Goal: Task Accomplishment & Management: Manage account settings

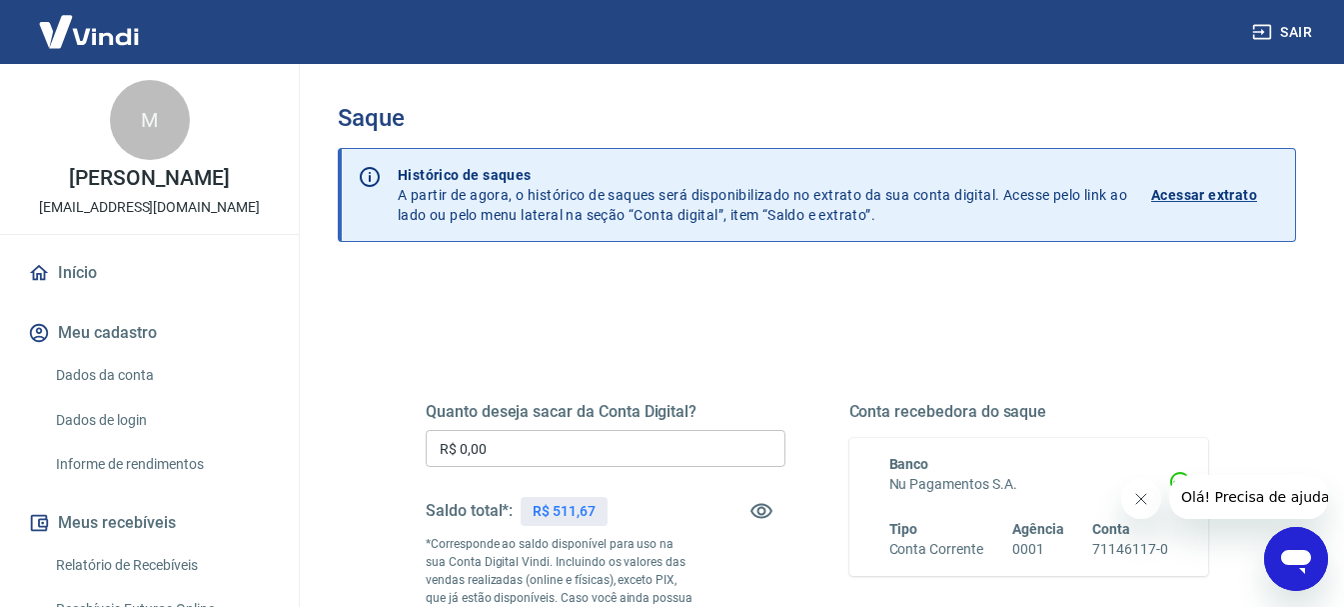
scroll to position [100, 0]
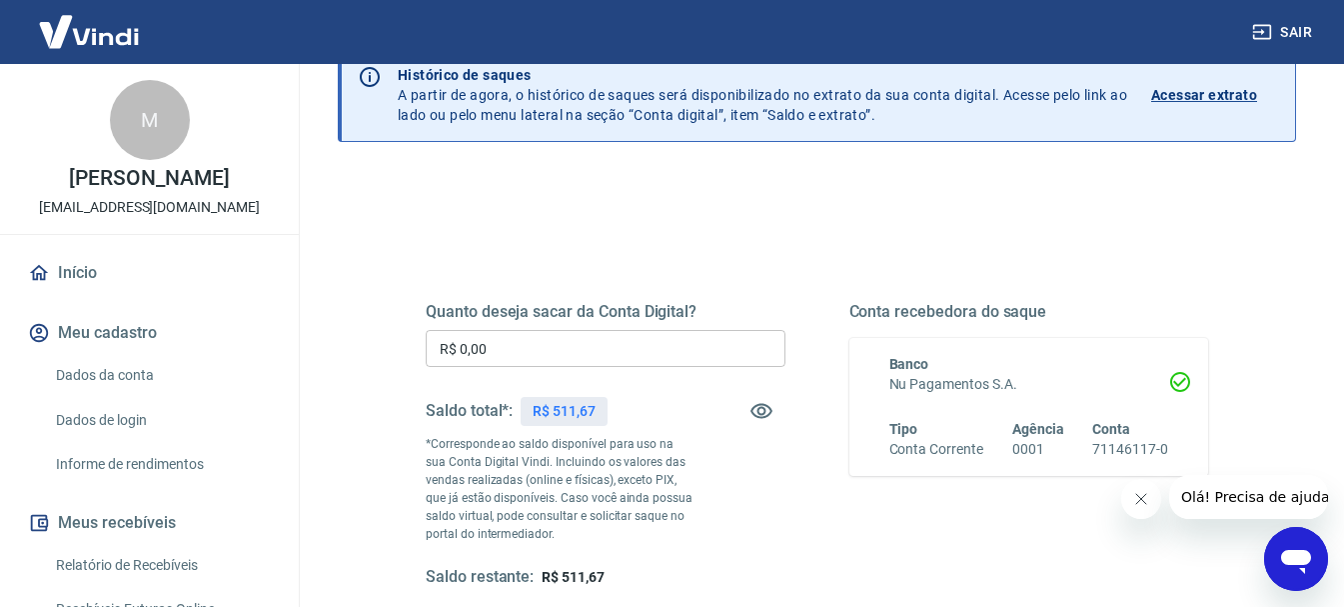
click at [614, 358] on input "R$ 0,00" at bounding box center [606, 348] width 360 height 37
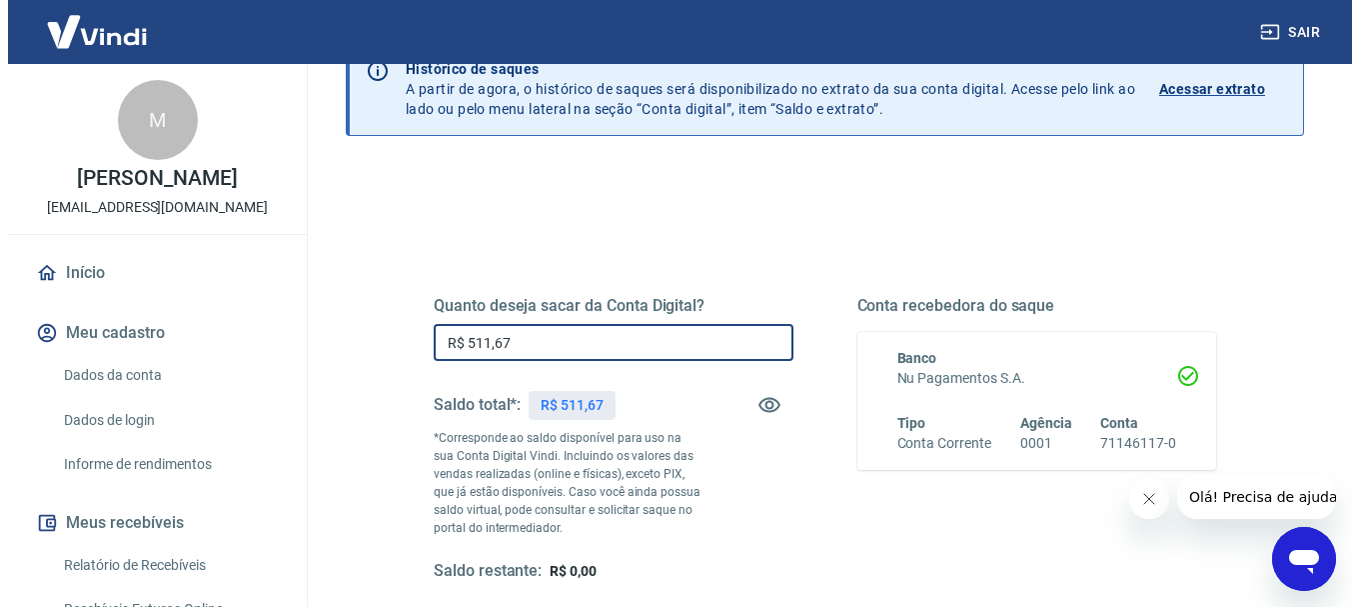
scroll to position [400, 0]
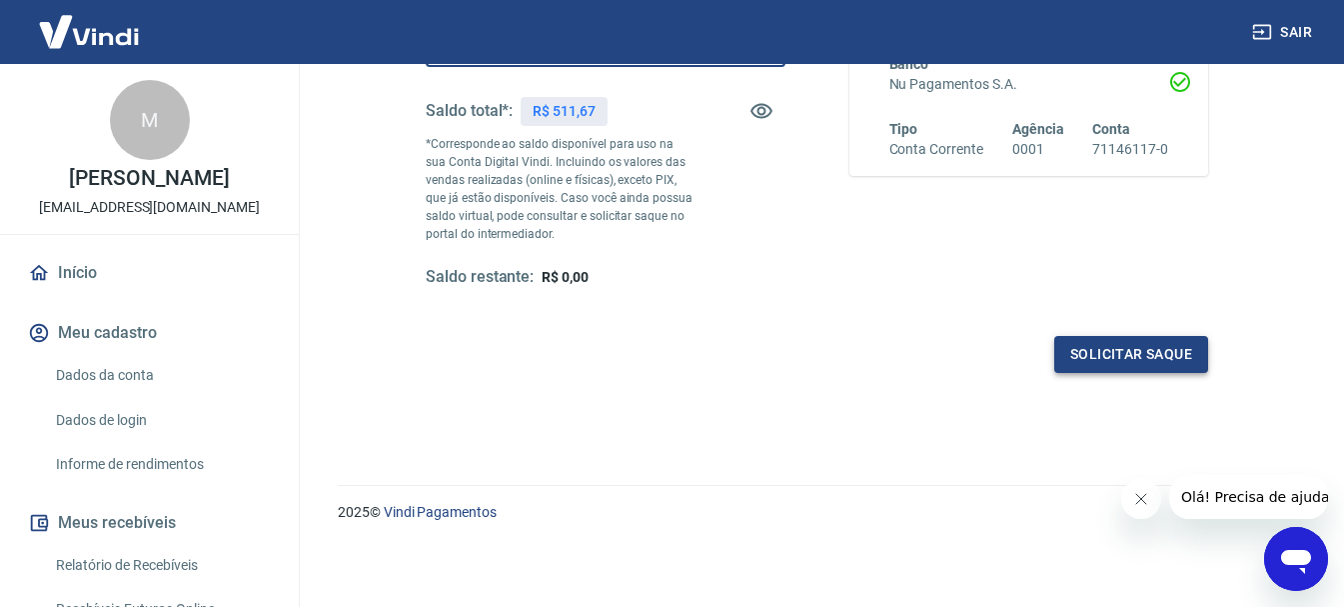
type input "R$ 511,67"
click at [1109, 355] on button "Solicitar saque" at bounding box center [1131, 354] width 154 height 37
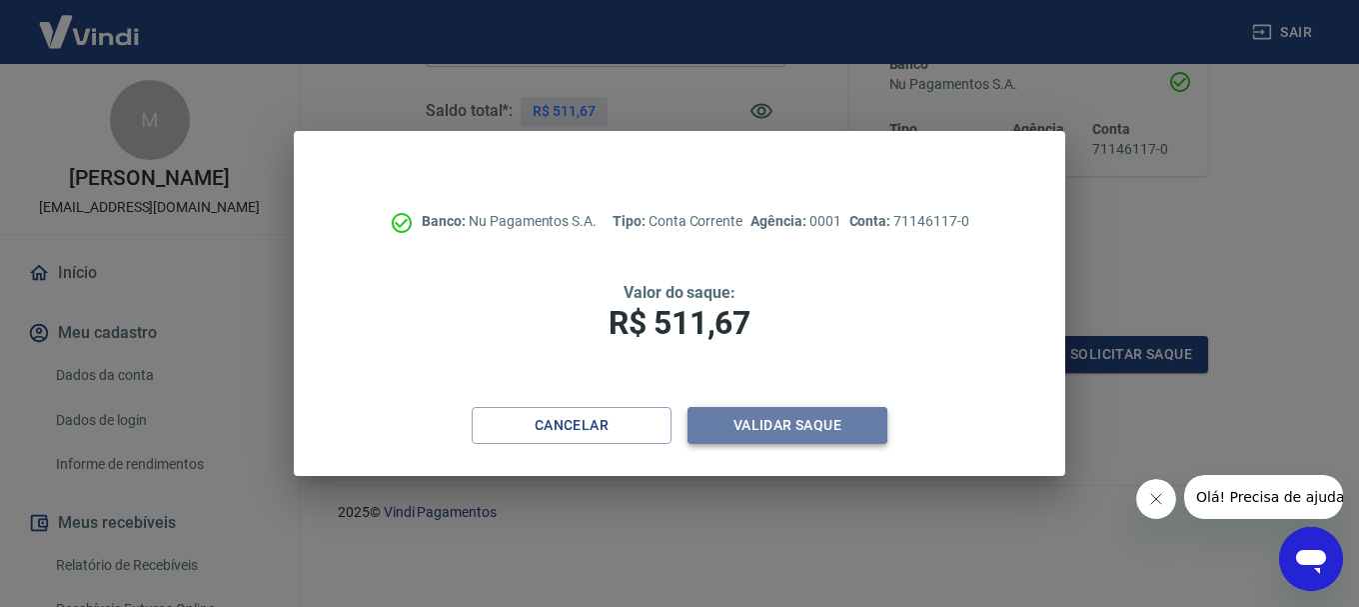
click at [826, 427] on button "Validar saque" at bounding box center [788, 425] width 200 height 37
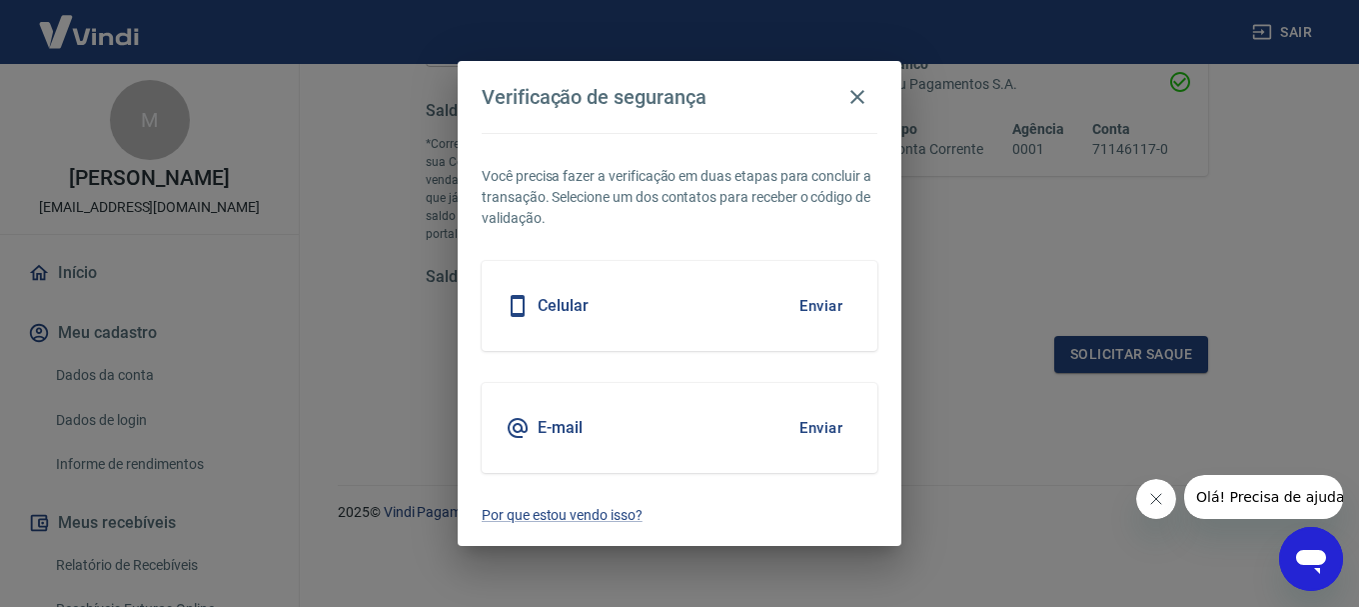
click at [816, 427] on button "Enviar" at bounding box center [821, 428] width 65 height 42
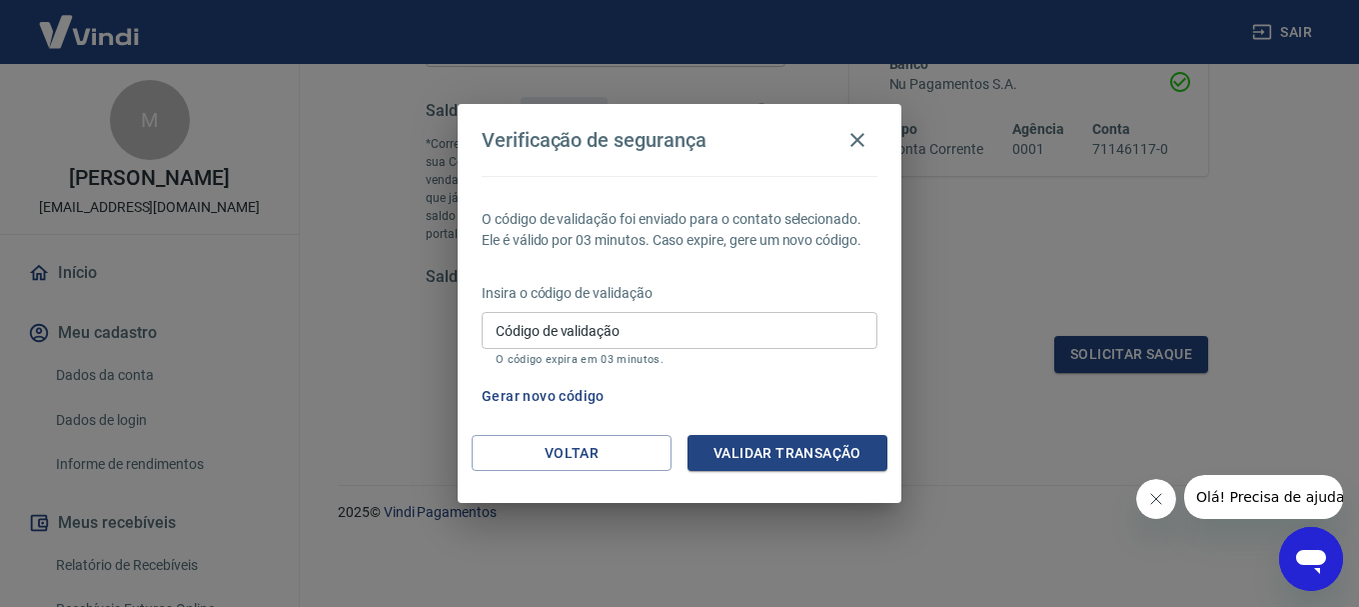
click at [593, 326] on input "Código de validação" at bounding box center [680, 330] width 396 height 37
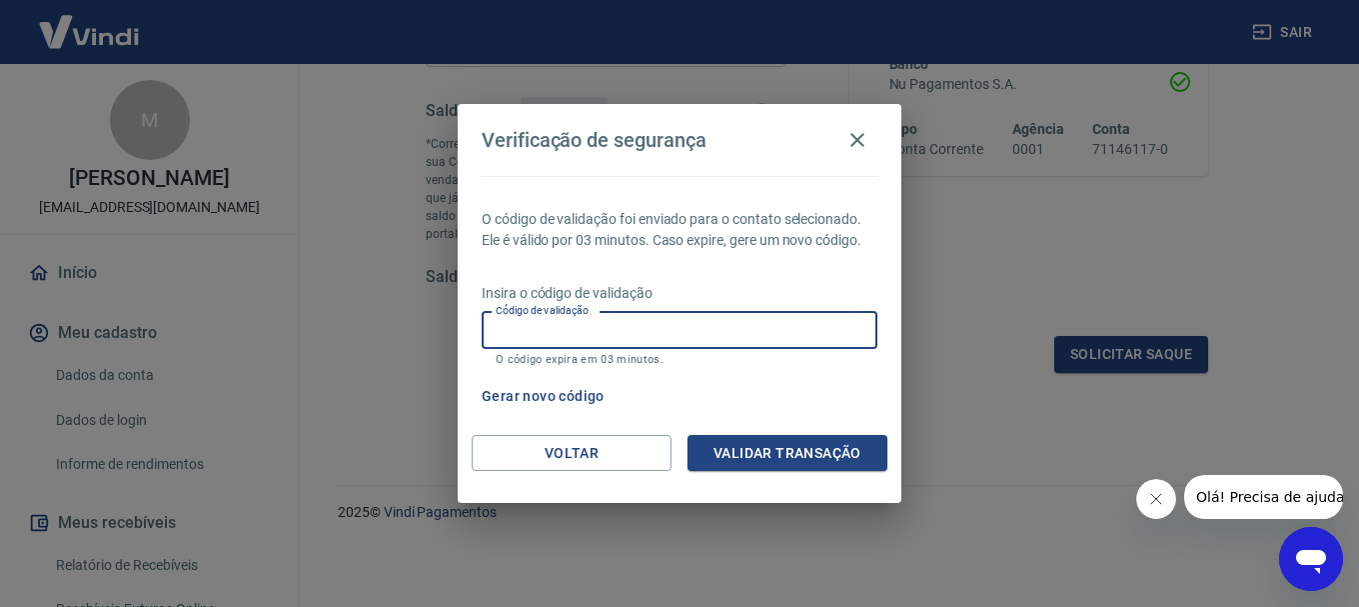
paste input "282027"
type input "282027"
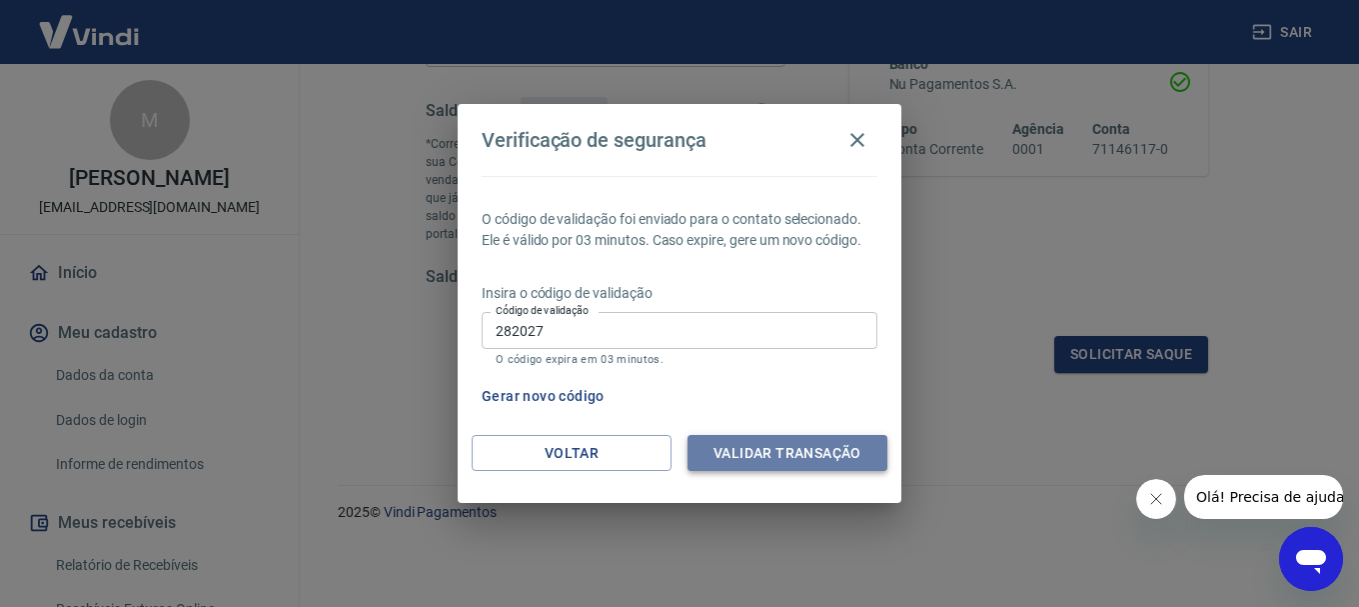
click at [747, 449] on button "Validar transação" at bounding box center [788, 453] width 200 height 37
